Goal: Task Accomplishment & Management: Use online tool/utility

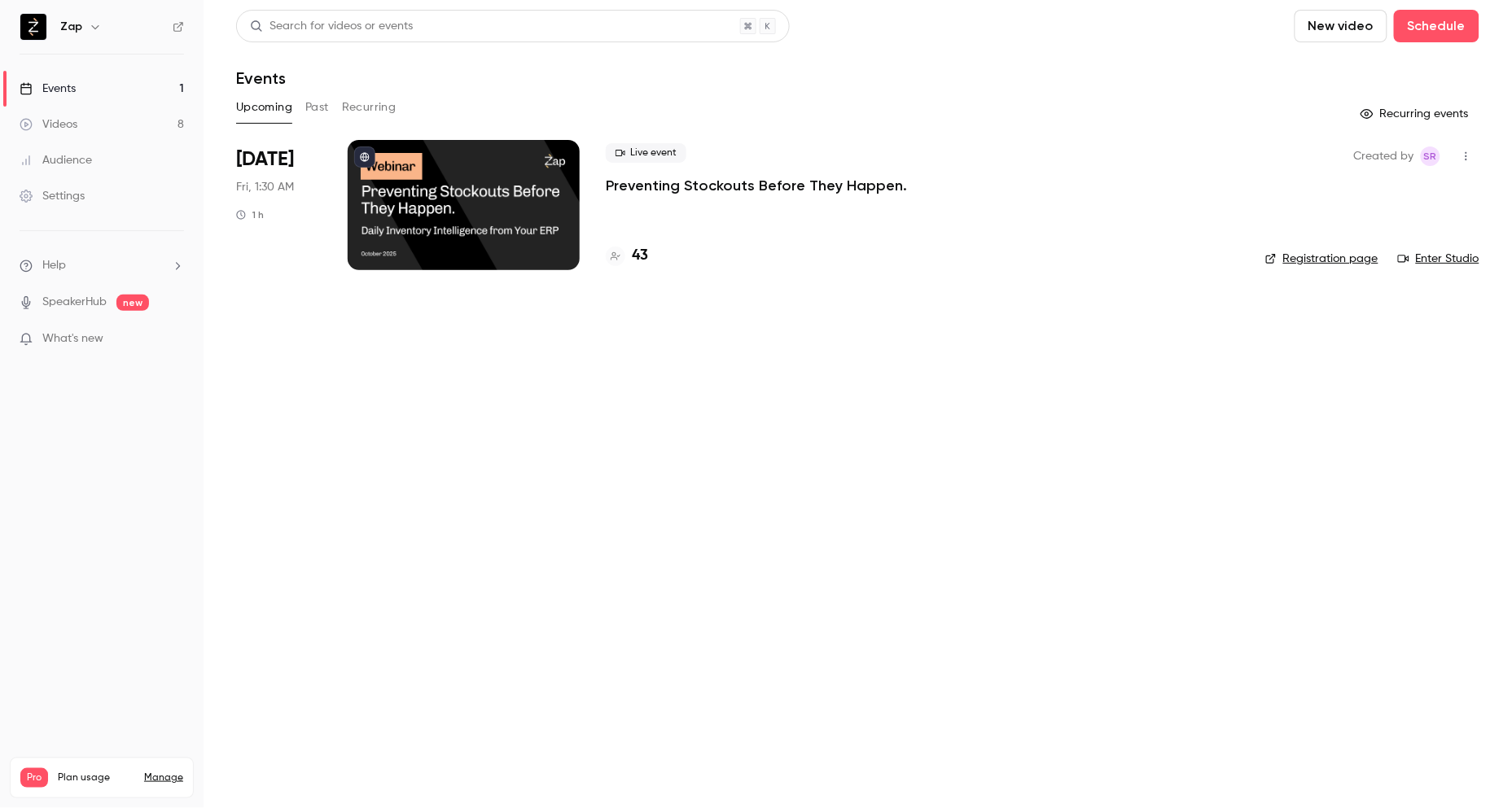
click at [747, 182] on p "Preventing Stockouts Before They Happen." at bounding box center [756, 186] width 301 height 19
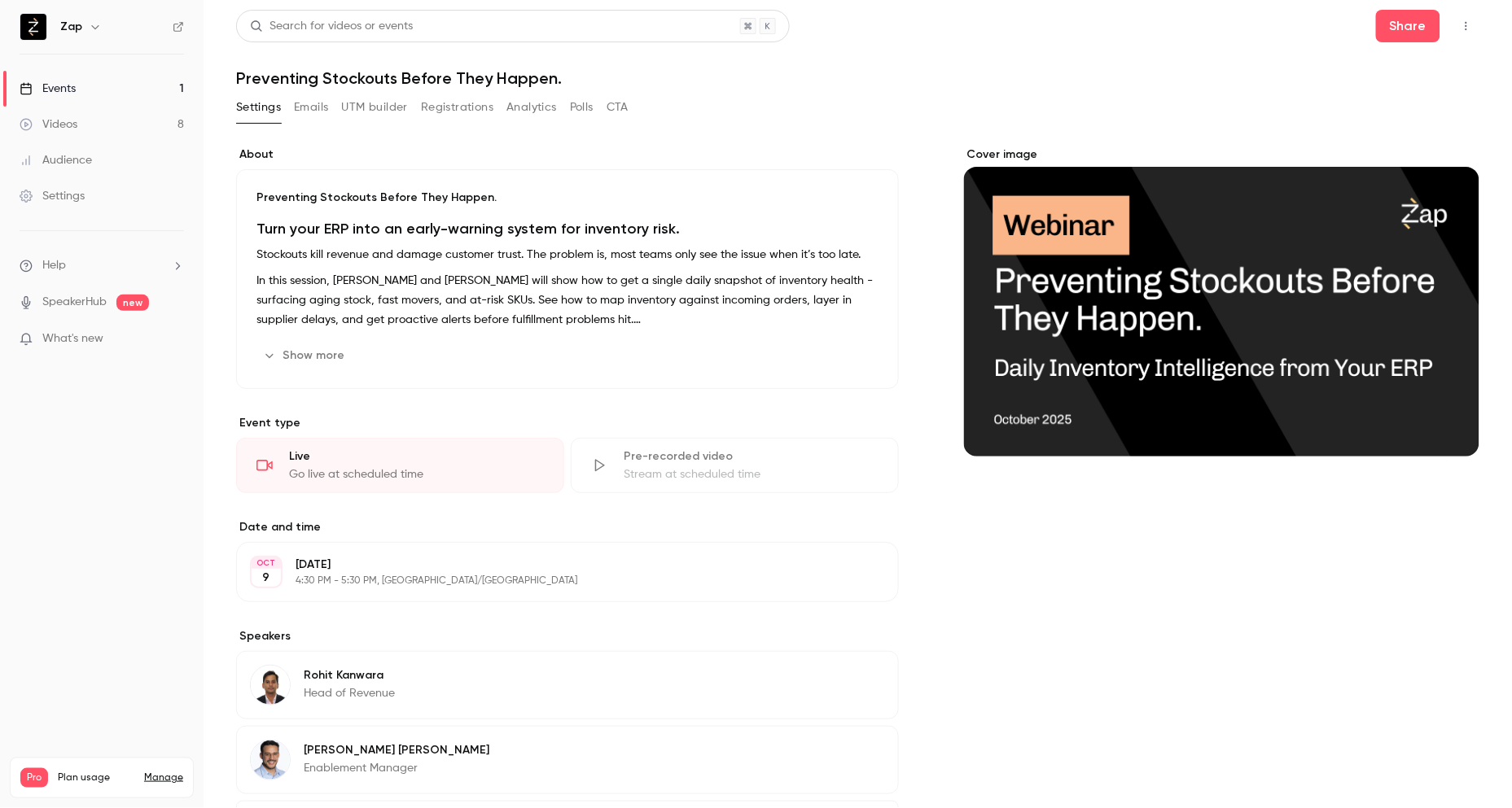
click at [454, 101] on button "Registrations" at bounding box center [457, 108] width 73 height 26
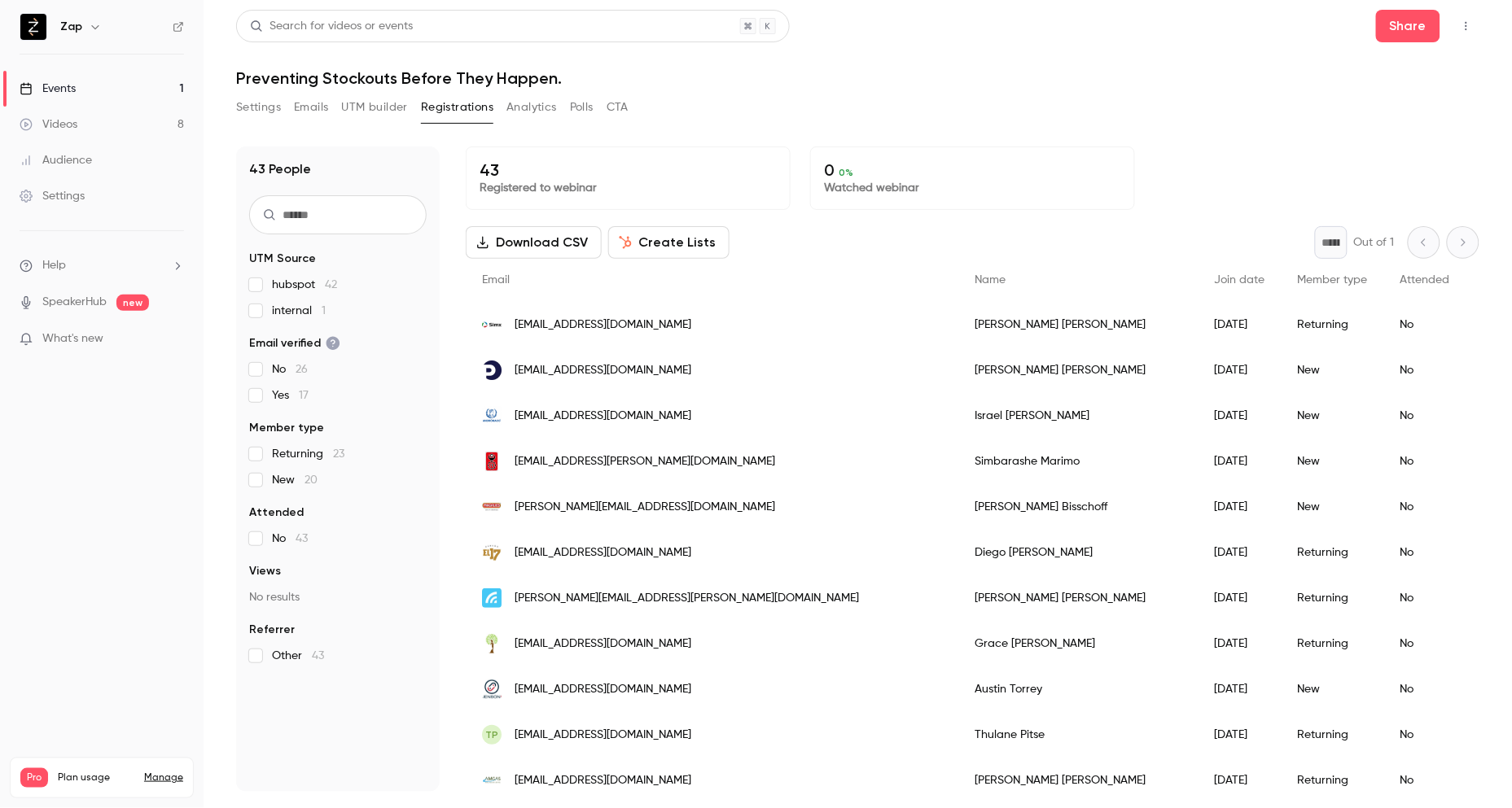
click at [664, 238] on button "Create Lists" at bounding box center [669, 242] width 122 height 32
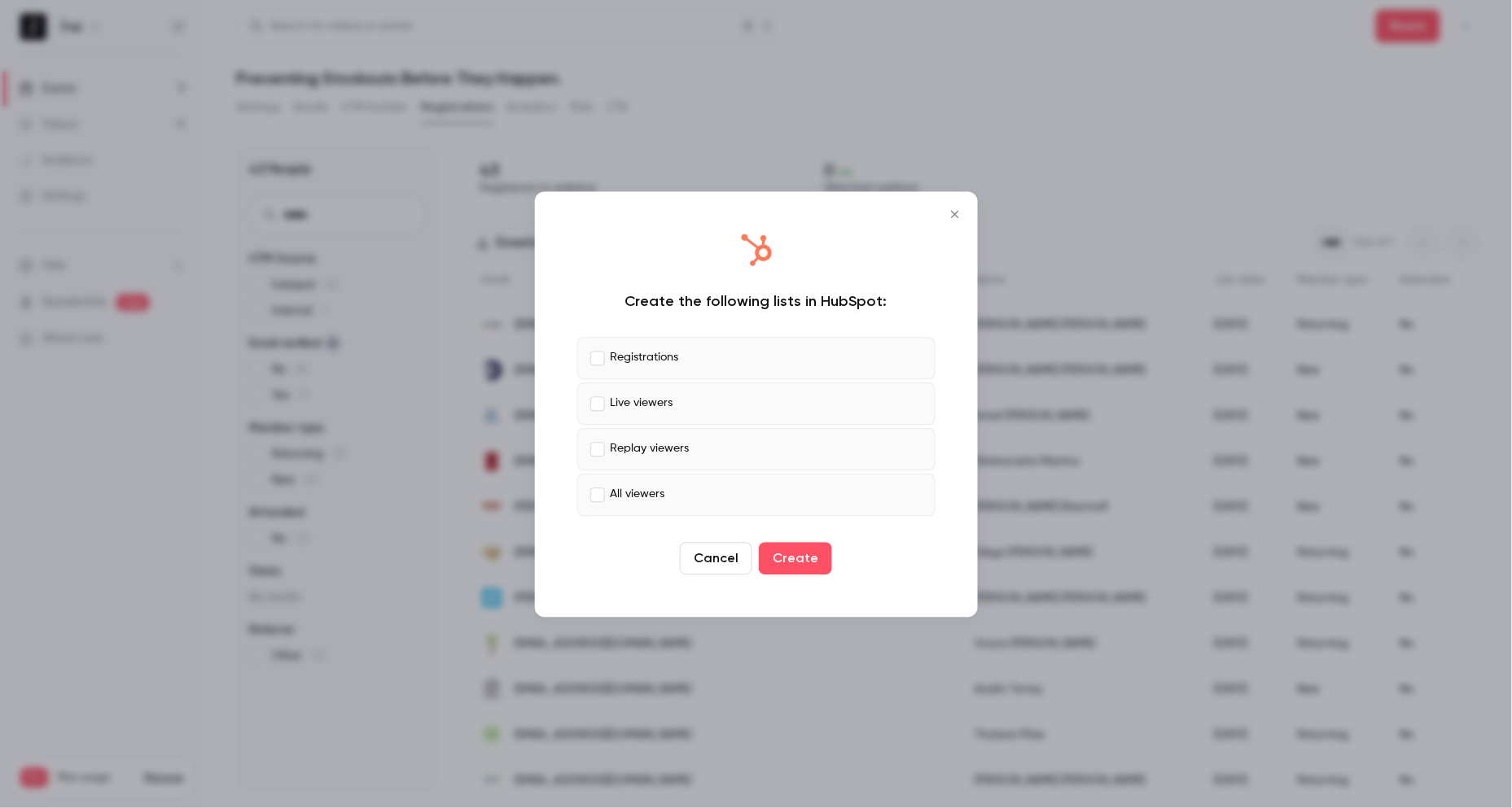
click at [624, 410] on p "Live viewers" at bounding box center [642, 404] width 63 height 18
click at [629, 454] on p "Replay viewers" at bounding box center [650, 450] width 79 height 18
click at [817, 558] on button "Create" at bounding box center [796, 558] width 74 height 32
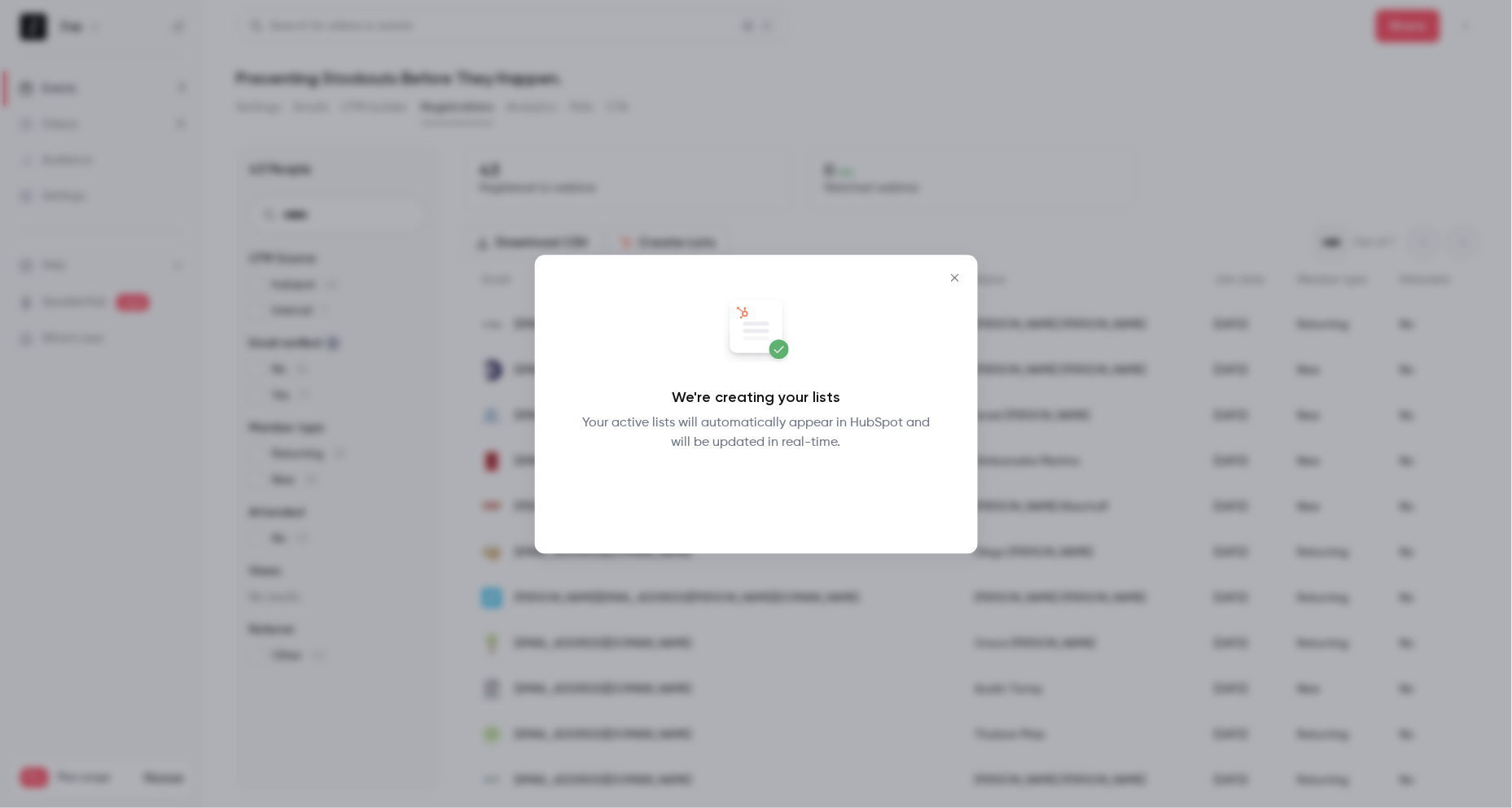
click at [756, 500] on button "Okay" at bounding box center [756, 495] width 60 height 32
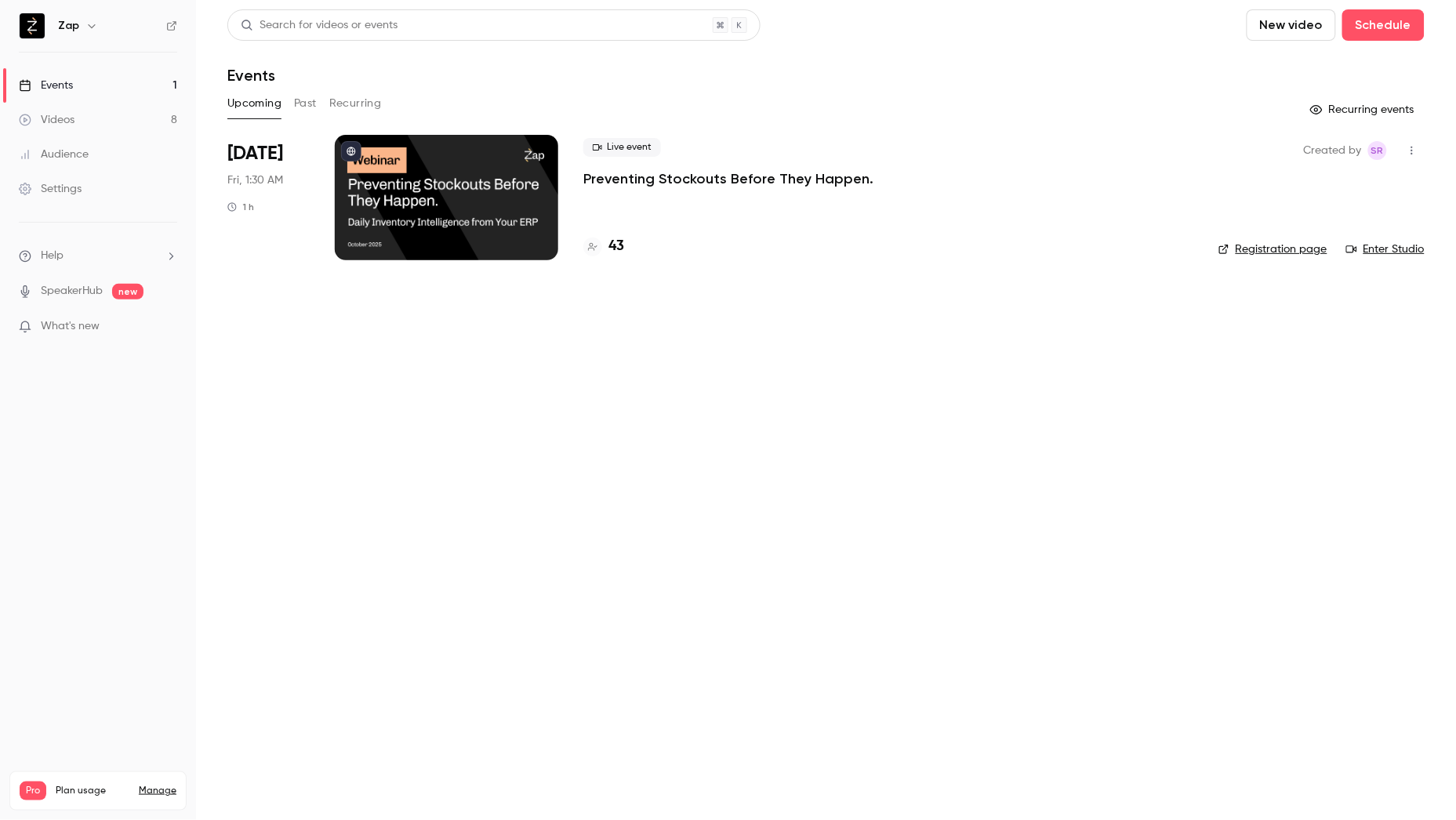
click at [459, 206] on div at bounding box center [446, 197] width 223 height 126
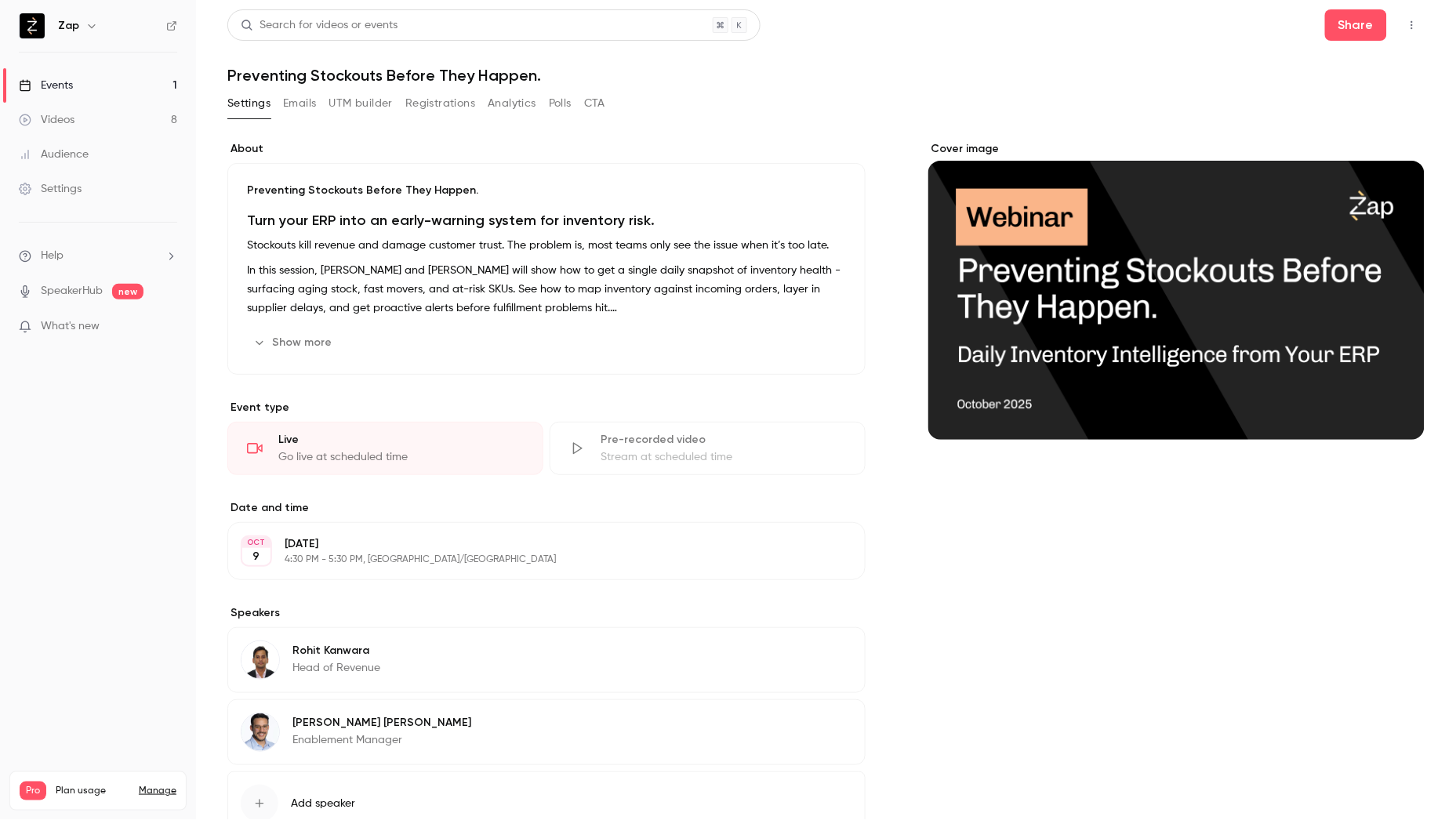
click at [439, 206] on div "Preventing Stockouts Before They Happen. Turn your ERP into an early-warning sy…" at bounding box center [546, 268] width 638 height 212
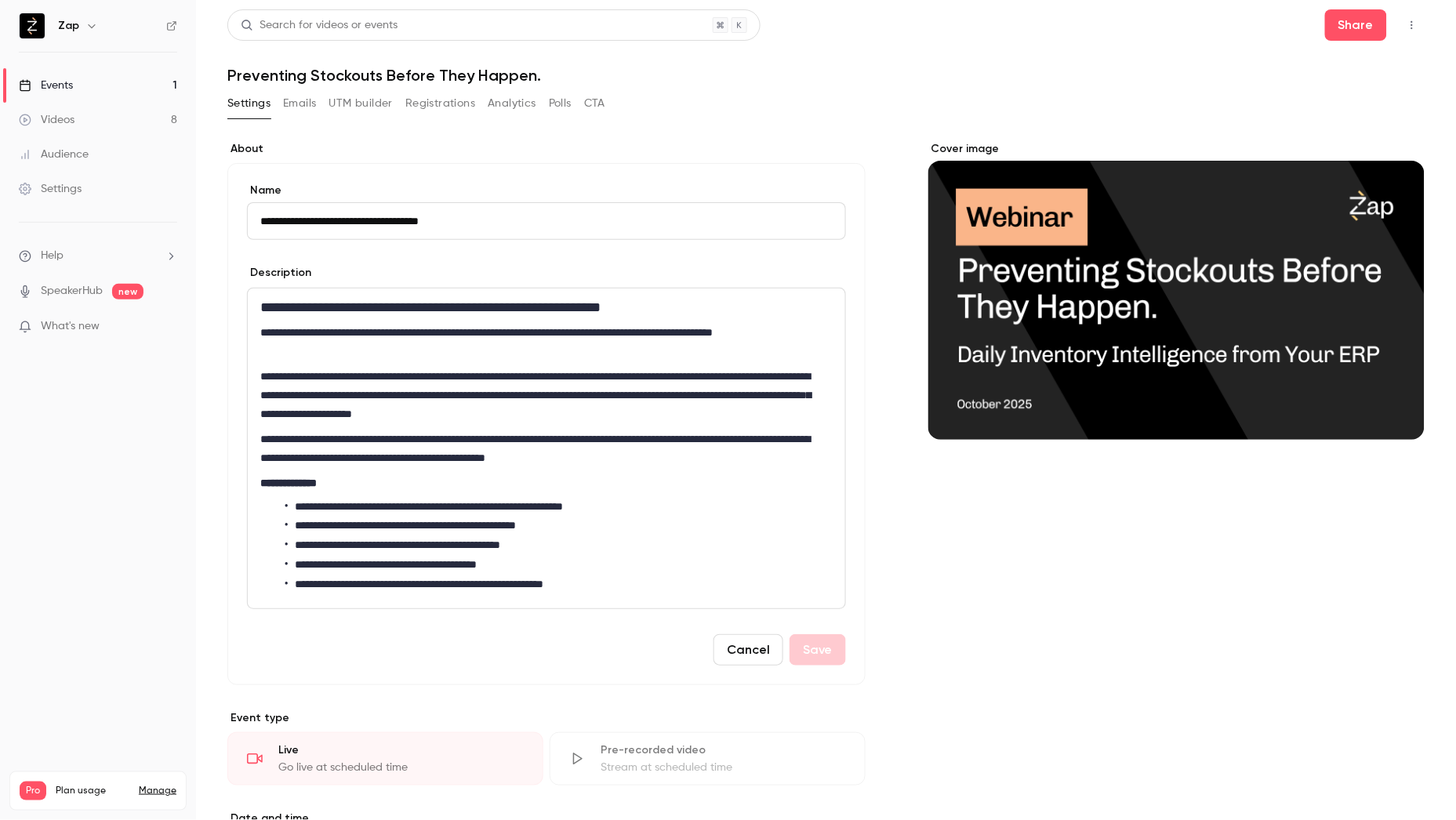
click at [443, 306] on h1 "**********" at bounding box center [543, 307] width 565 height 19
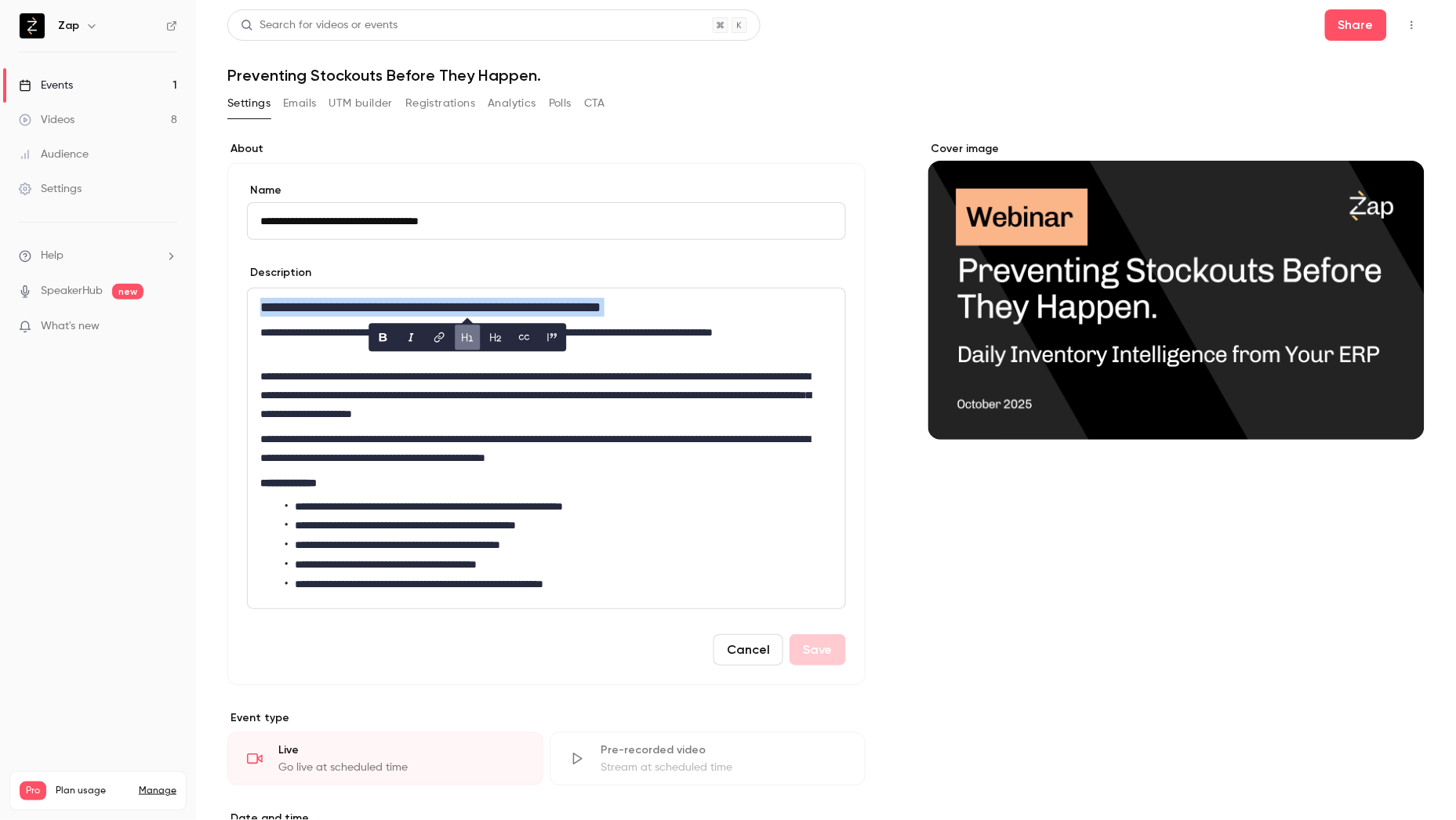
click at [443, 306] on h1 "**********" at bounding box center [543, 307] width 565 height 19
copy h1 "**********"
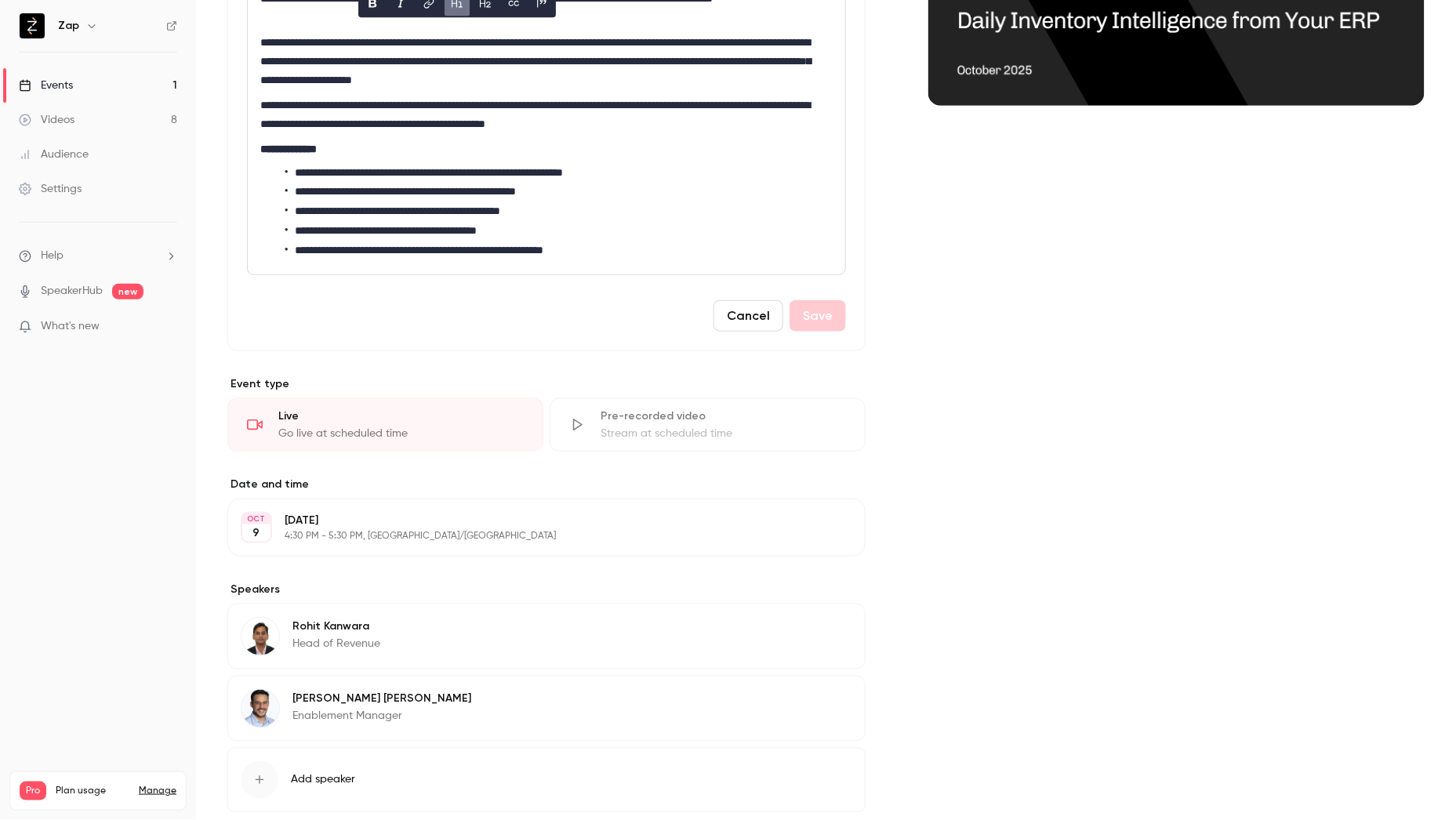
scroll to position [425, 0]
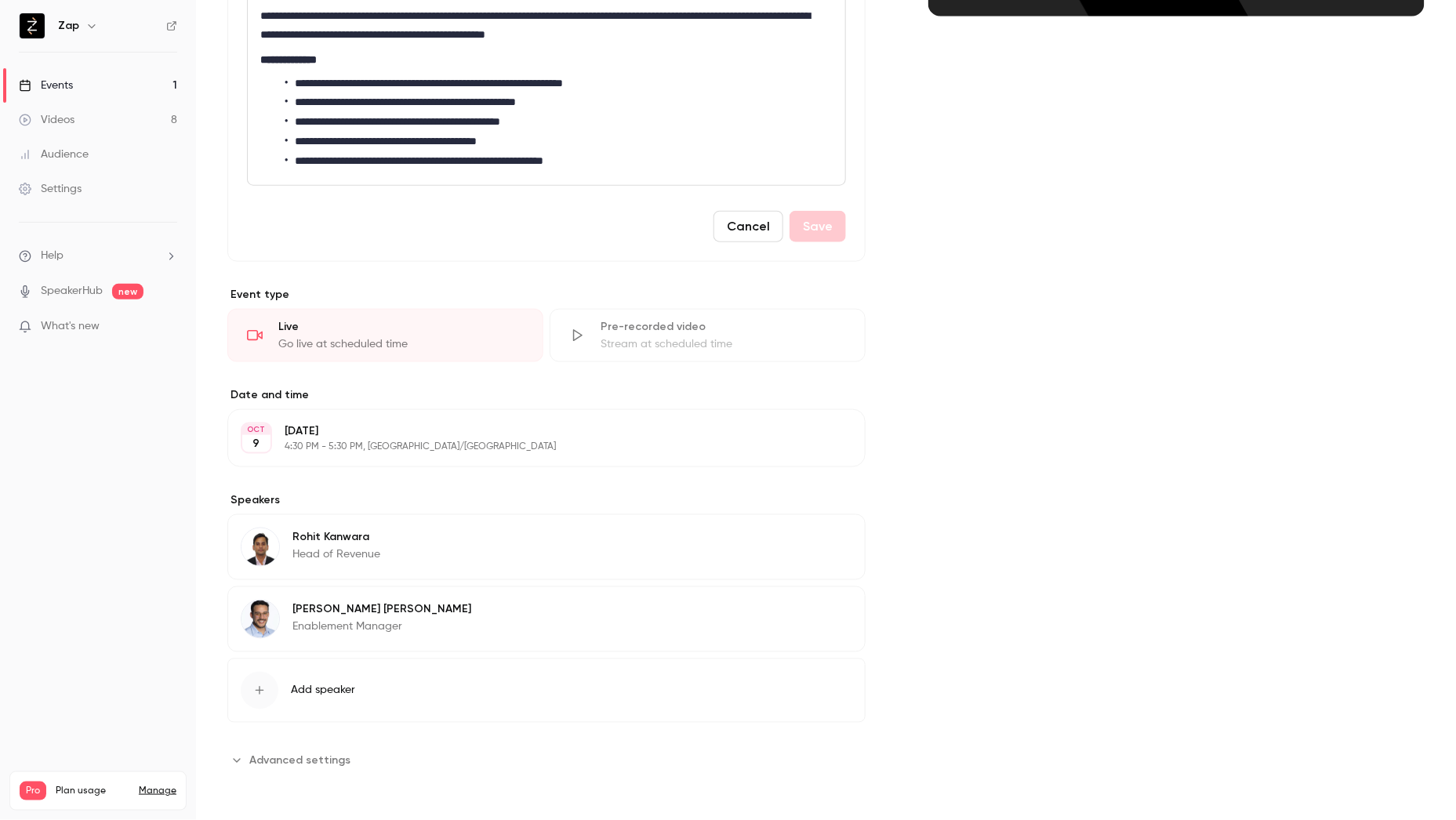
click at [745, 226] on button "Cancel" at bounding box center [748, 226] width 70 height 31
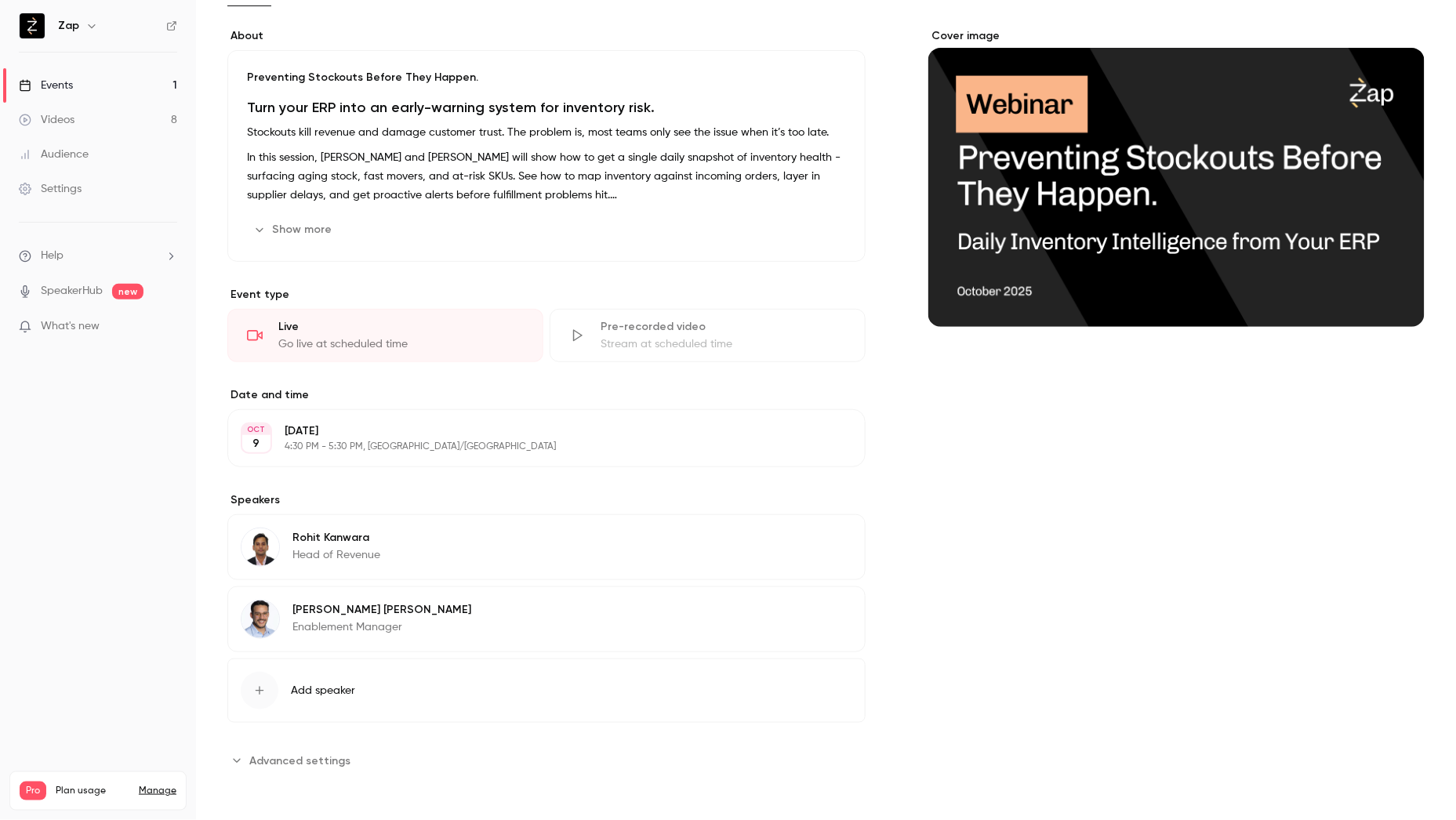
scroll to position [75, 0]
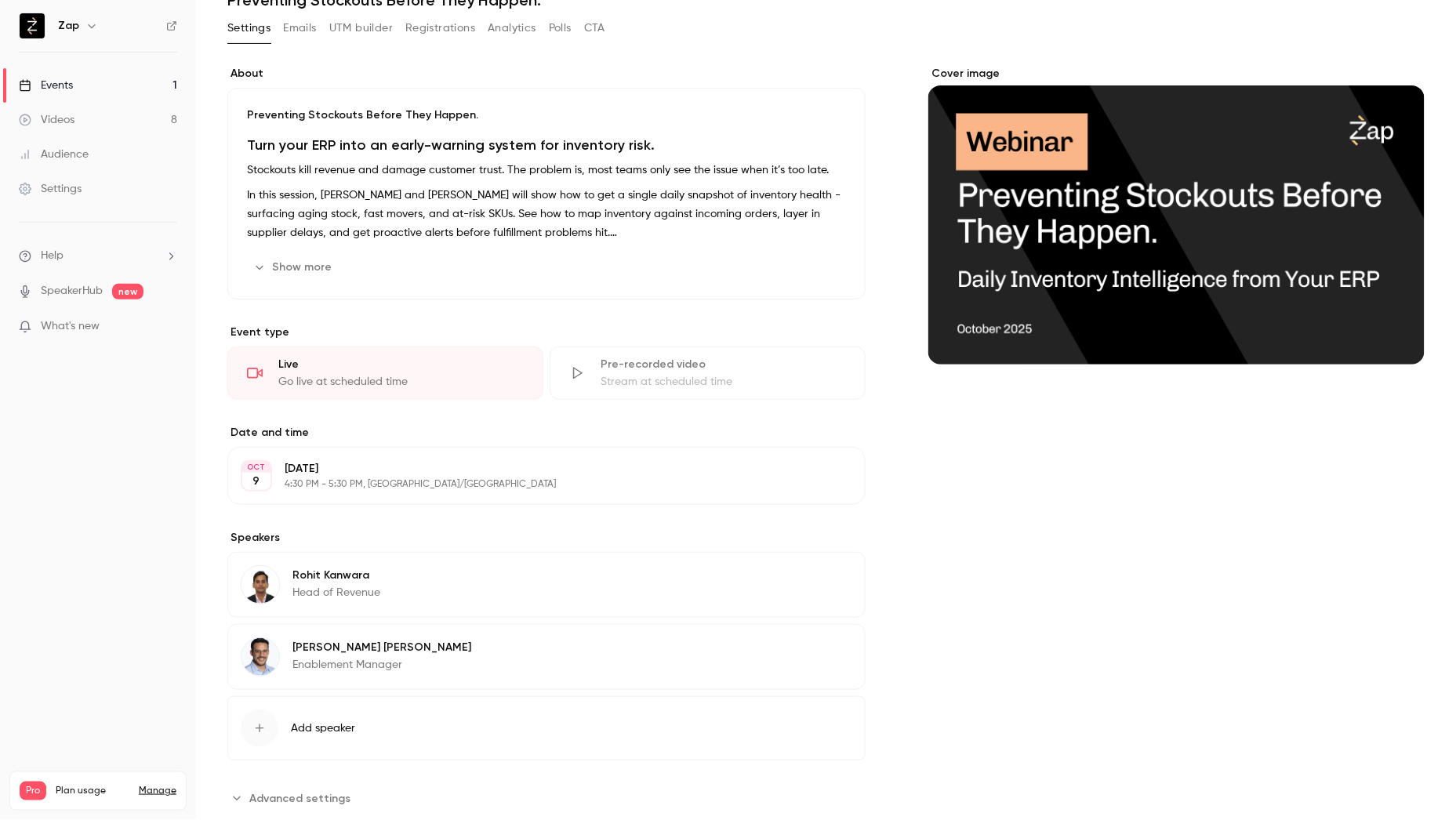
click at [363, 28] on button "UTM builder" at bounding box center [361, 29] width 63 height 25
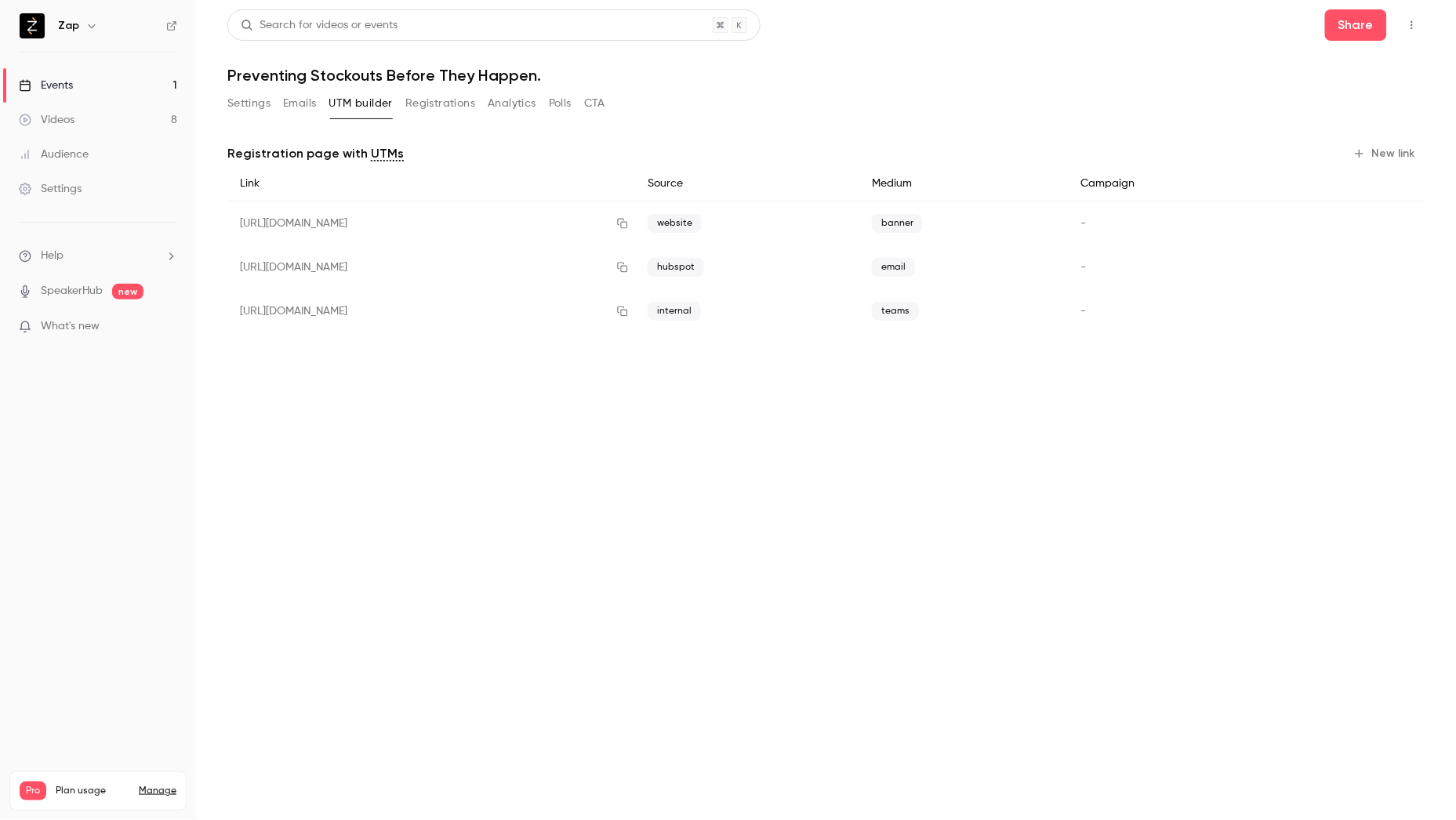
click at [1380, 150] on button "New link" at bounding box center [1385, 153] width 78 height 25
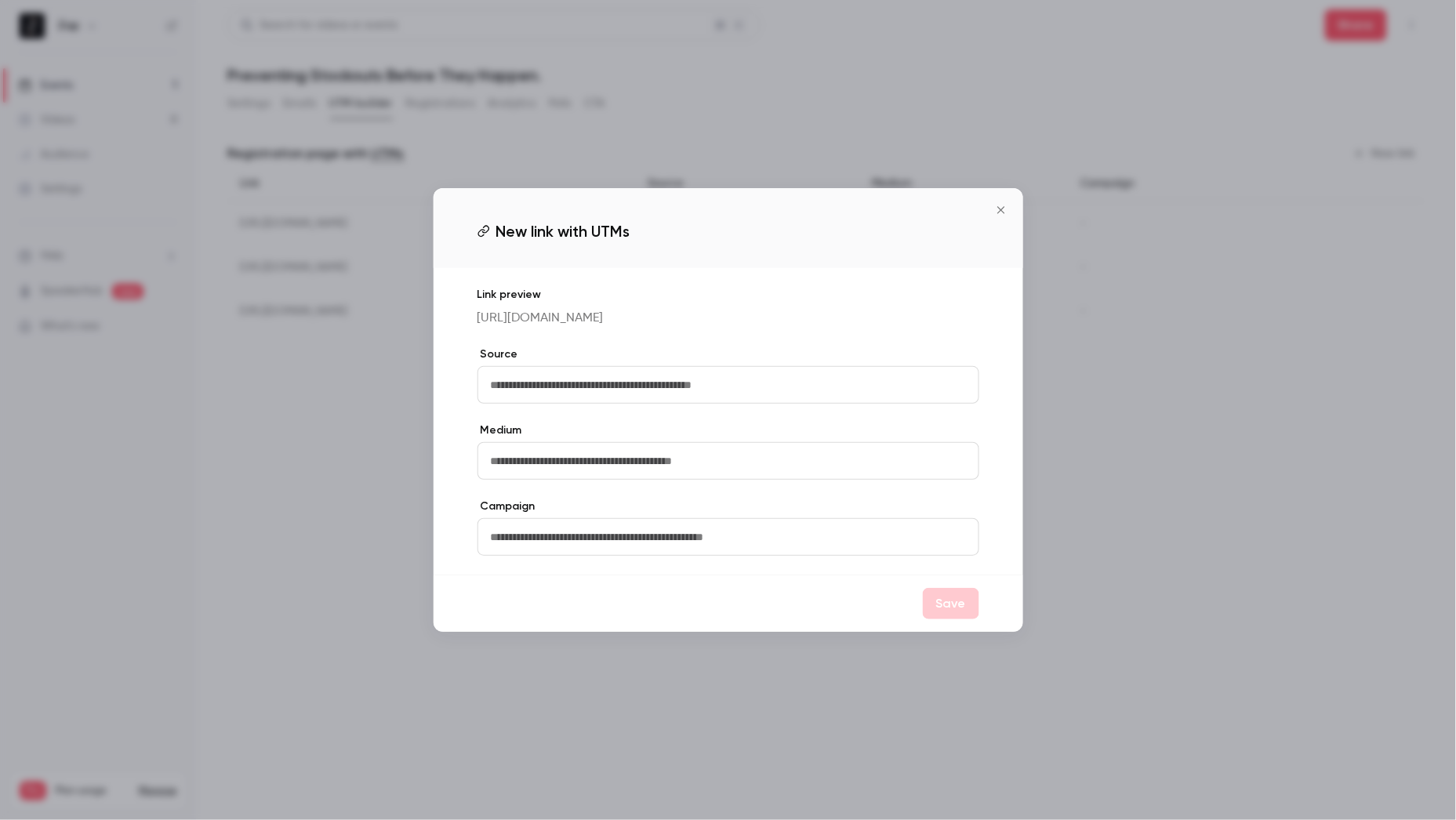
click at [636, 387] on input "text" at bounding box center [728, 384] width 502 height 38
type input "********"
click at [857, 473] on input "text" at bounding box center [728, 460] width 502 height 38
type input "*******"
click at [970, 619] on button "Save" at bounding box center [950, 603] width 56 height 31
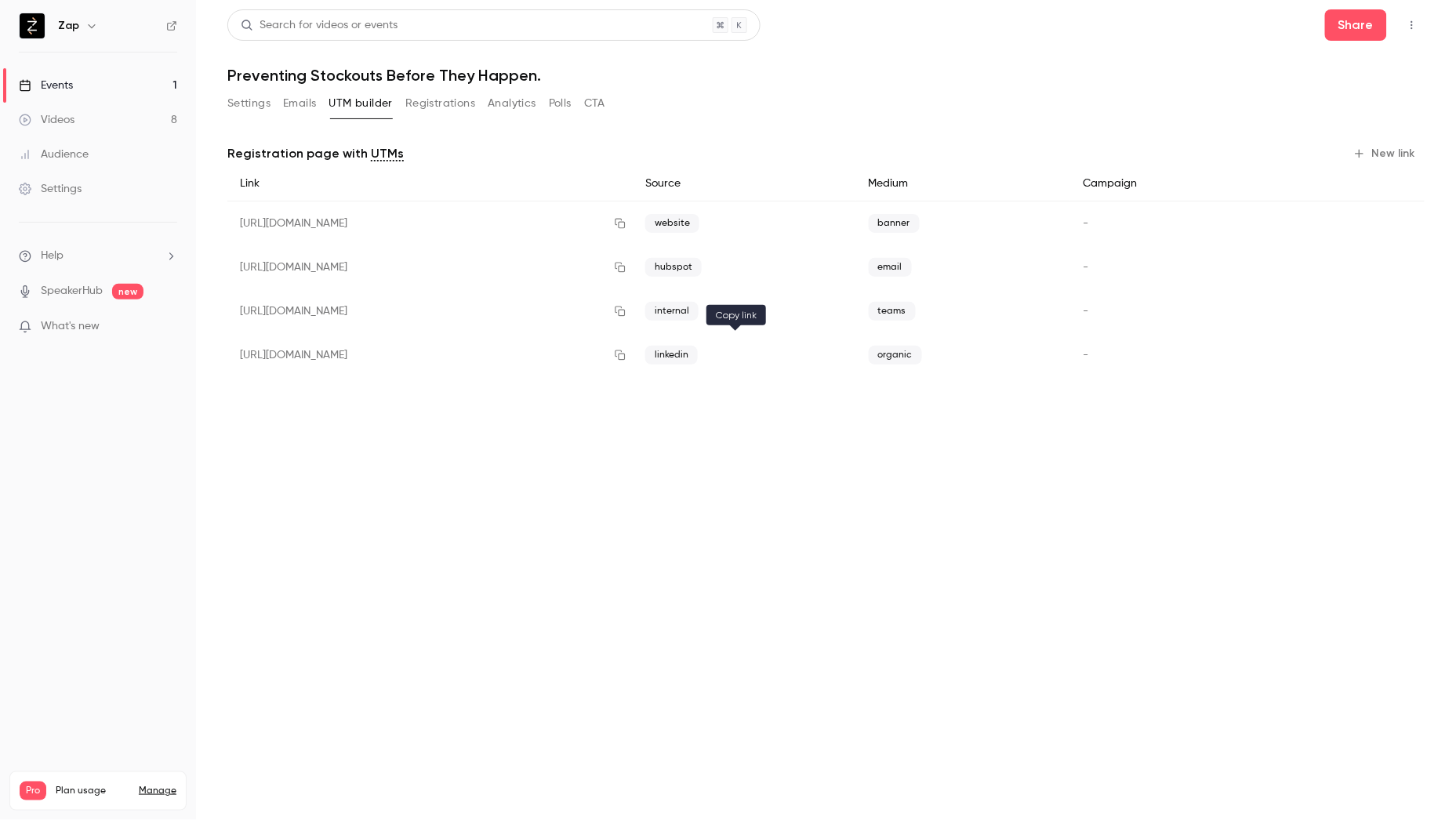
click at [626, 353] on icon "button" at bounding box center [620, 355] width 13 height 11
click at [438, 102] on button "Registrations" at bounding box center [440, 104] width 70 height 25
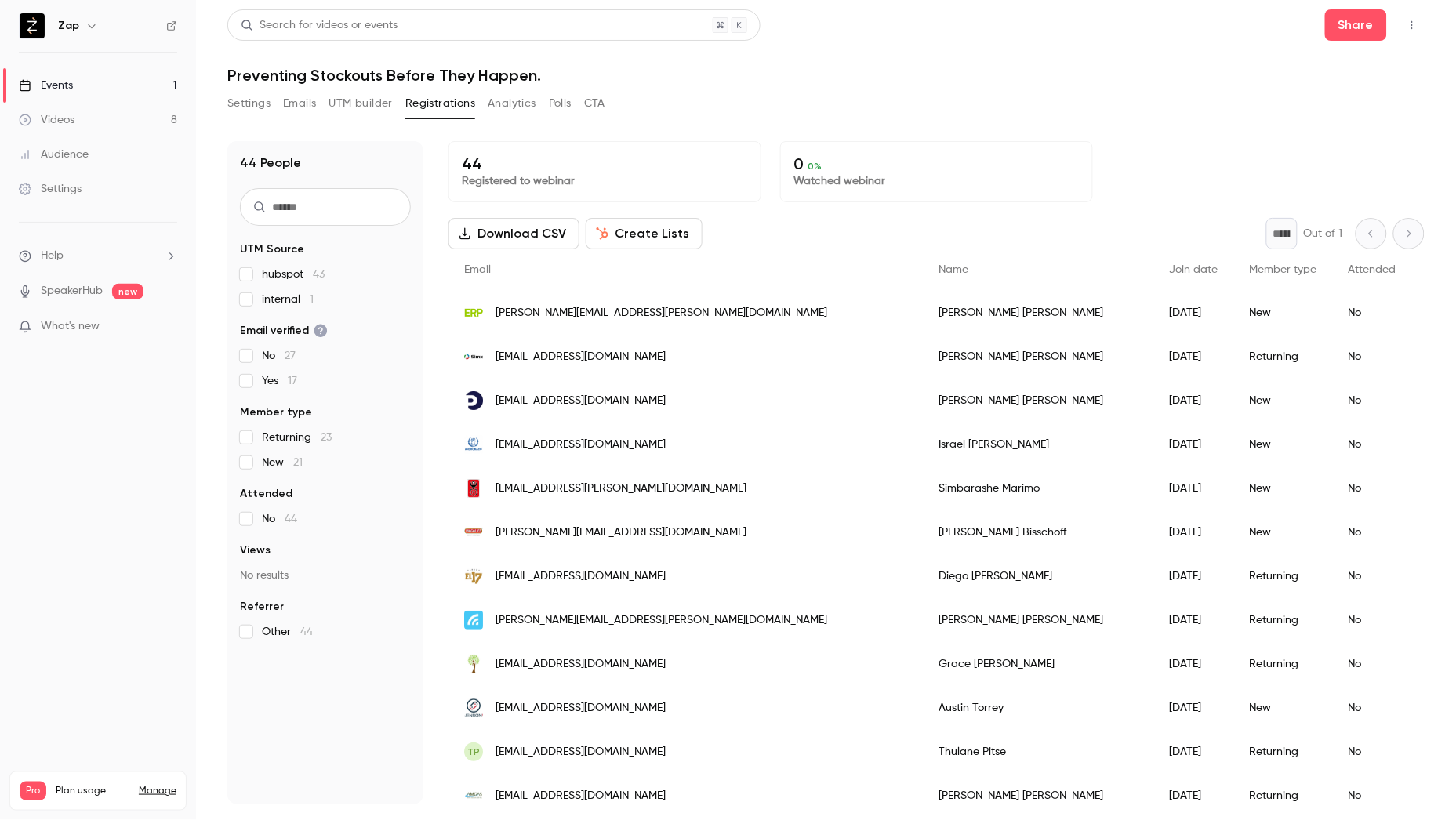
click at [280, 298] on span "internal 1" at bounding box center [287, 299] width 51 height 16
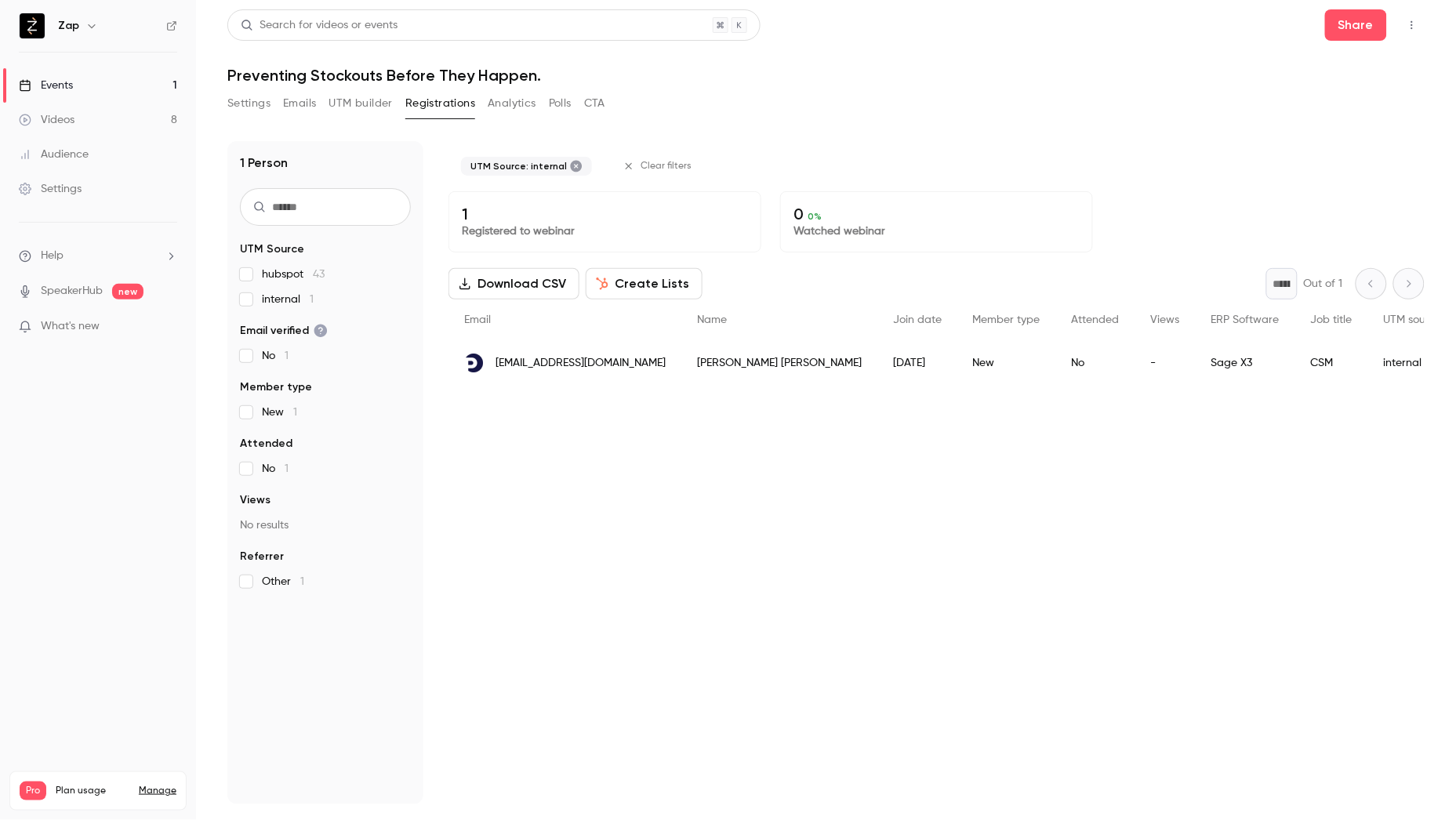
click at [280, 298] on span "internal 1" at bounding box center [287, 299] width 51 height 16
